Goal: Complete application form

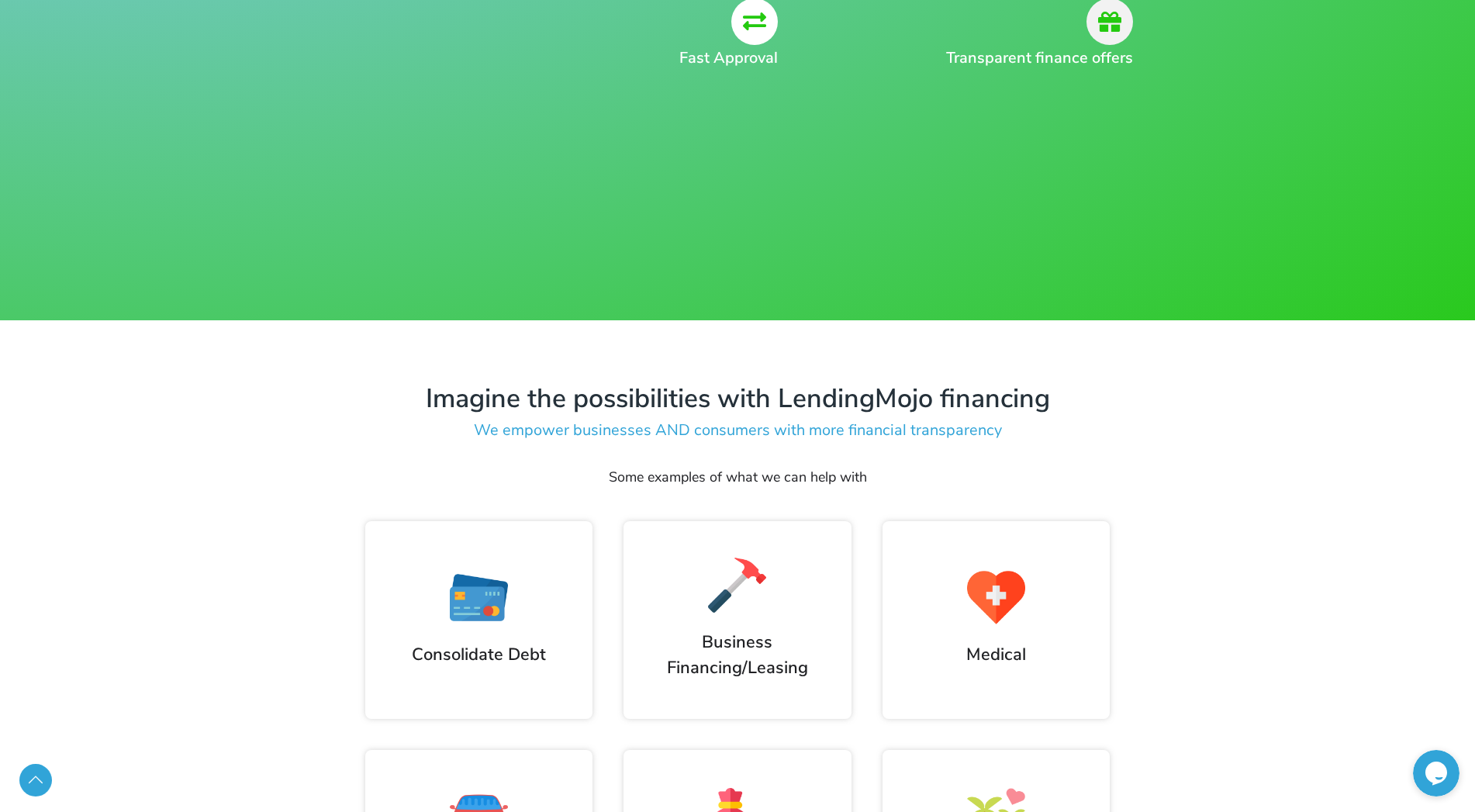
scroll to position [9, 0]
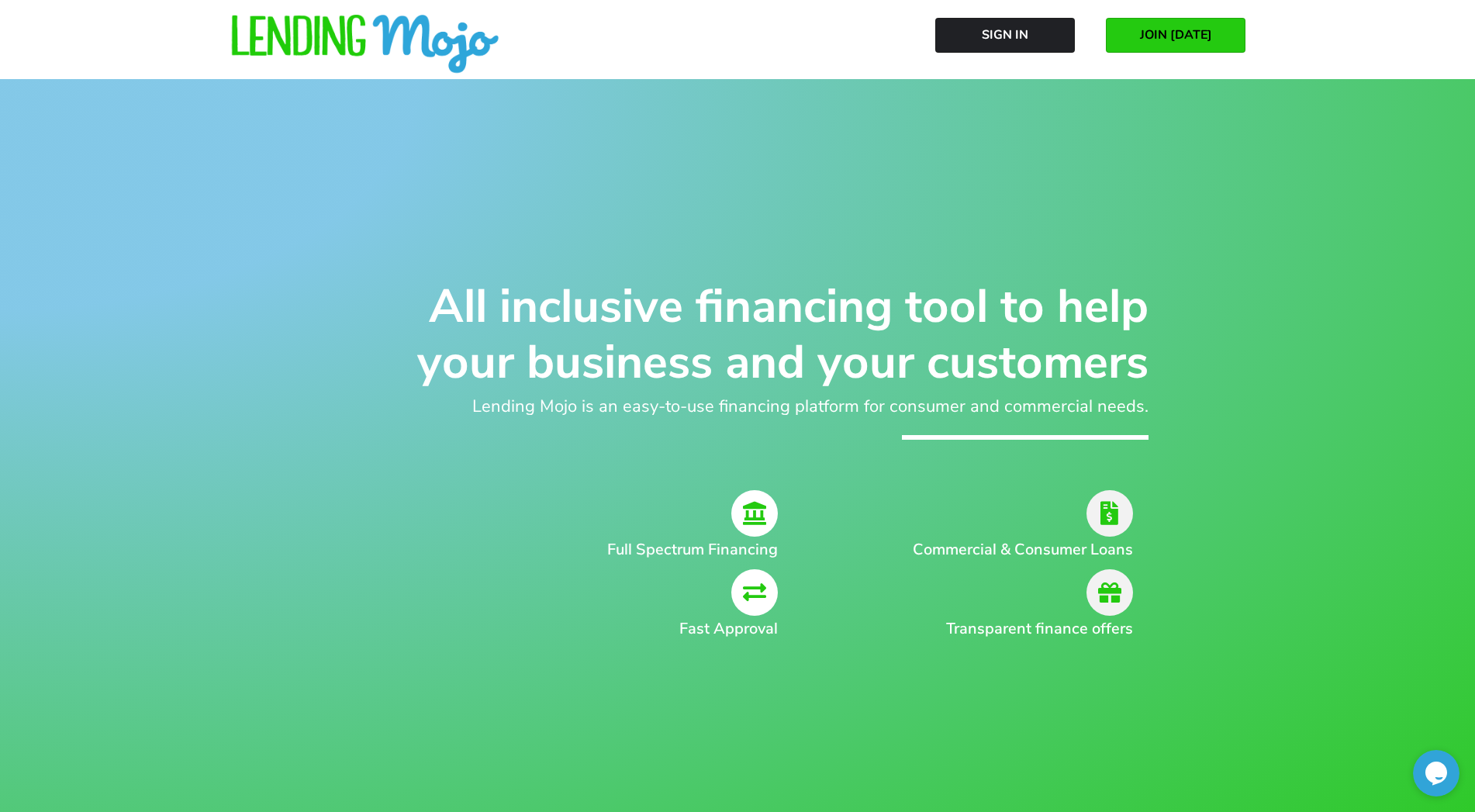
click at [1136, 35] on link "JOIN [DATE]" at bounding box center [1176, 35] width 140 height 35
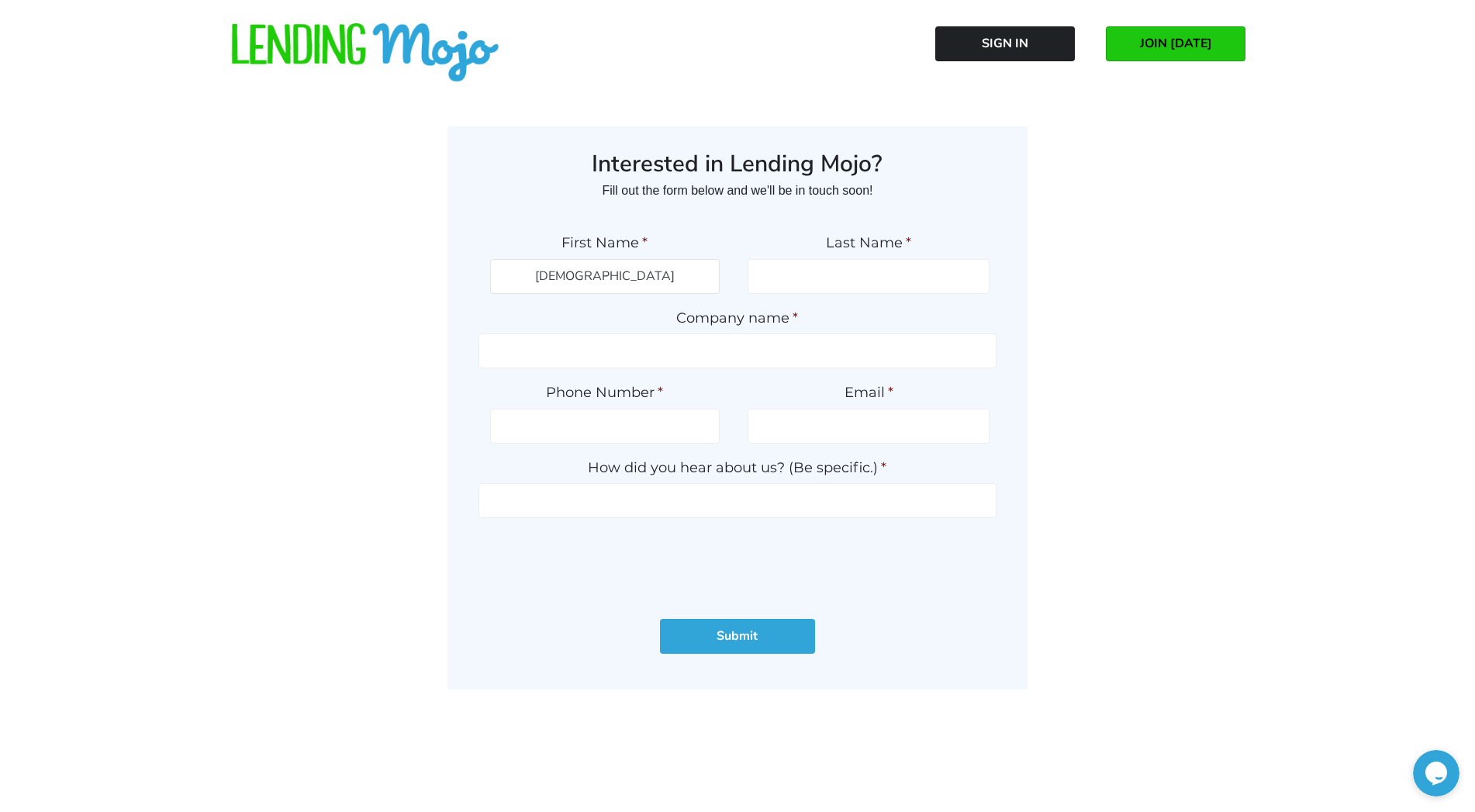
type input "Christian"
type input "Carvajal"
type input "Horizon Motors Inc"
type input "(407) 223-0409"
type input "christian@horizonmotorsinc.com"
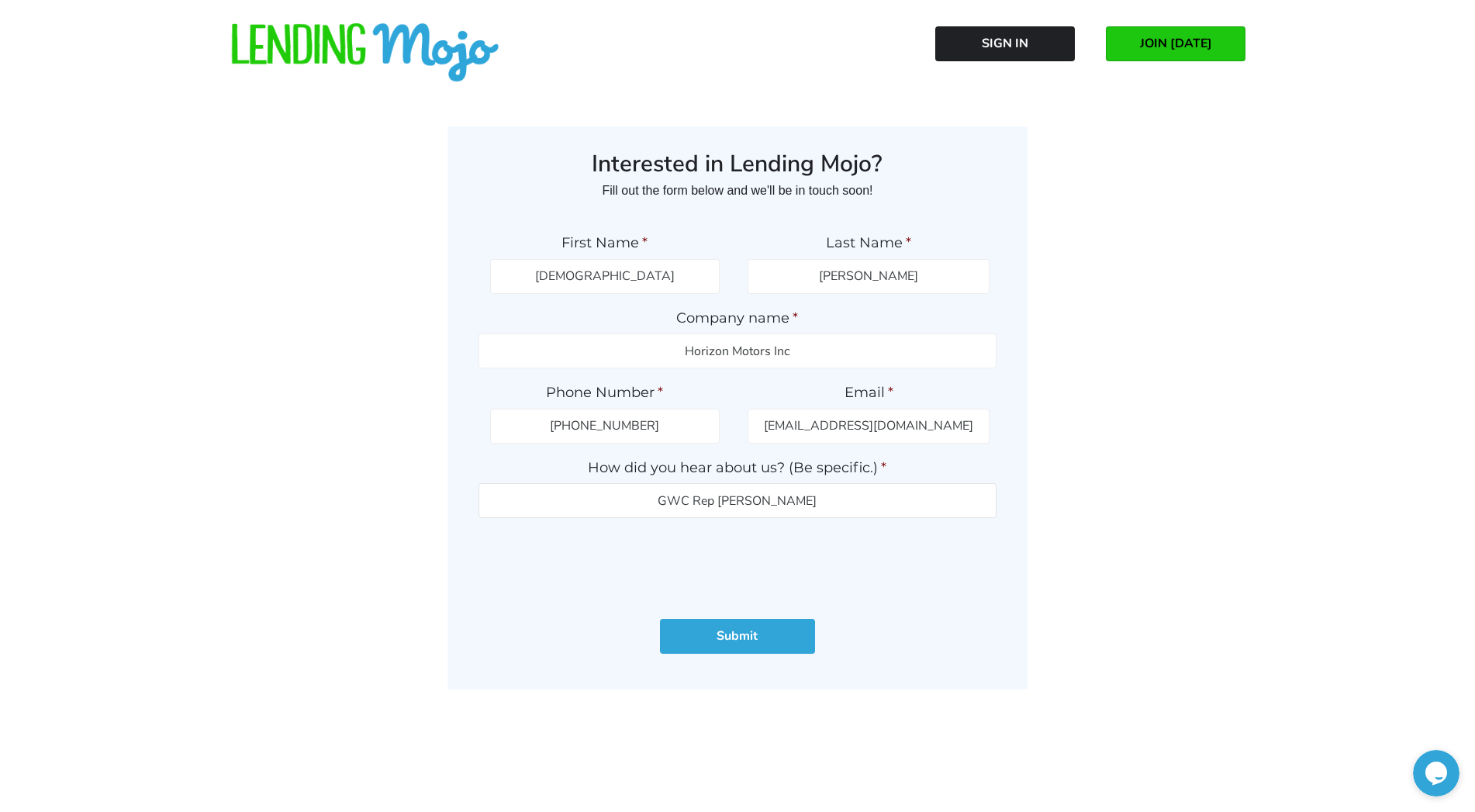
type input "GWC Rep Joel"
click at [731, 641] on input "Submit" at bounding box center [737, 636] width 155 height 35
